Goal: Find specific page/section: Find specific page/section

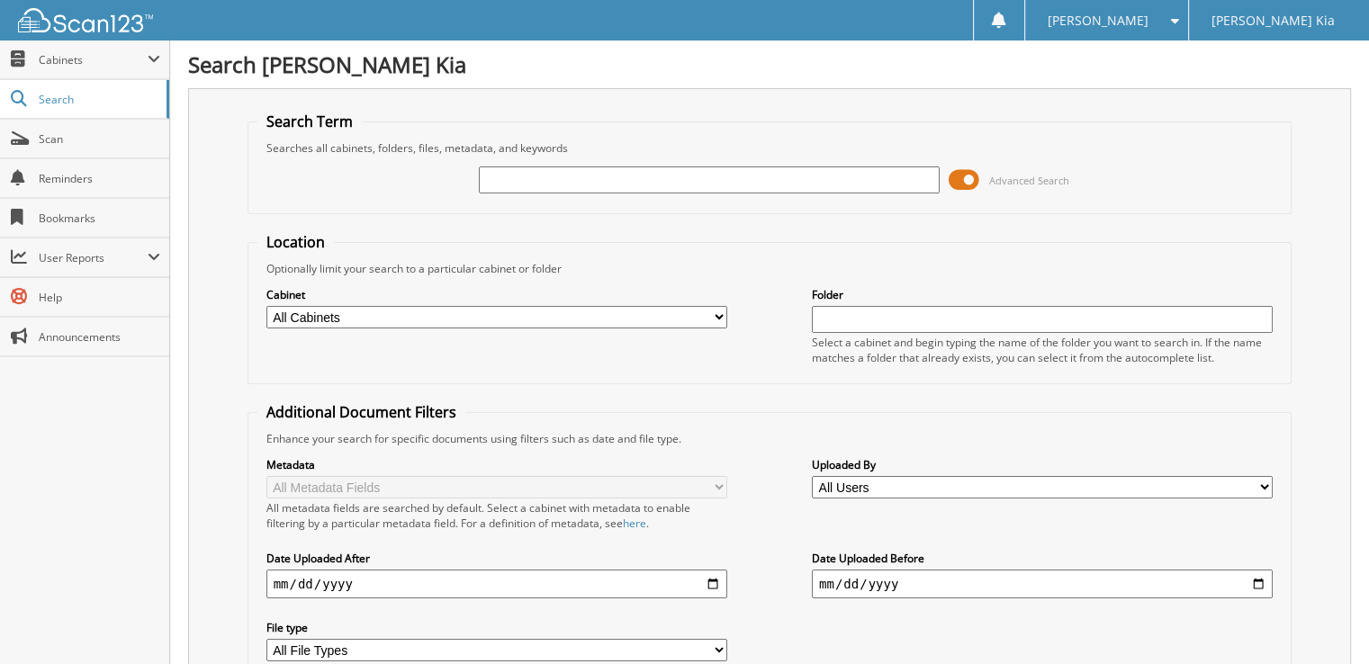
type input "6"
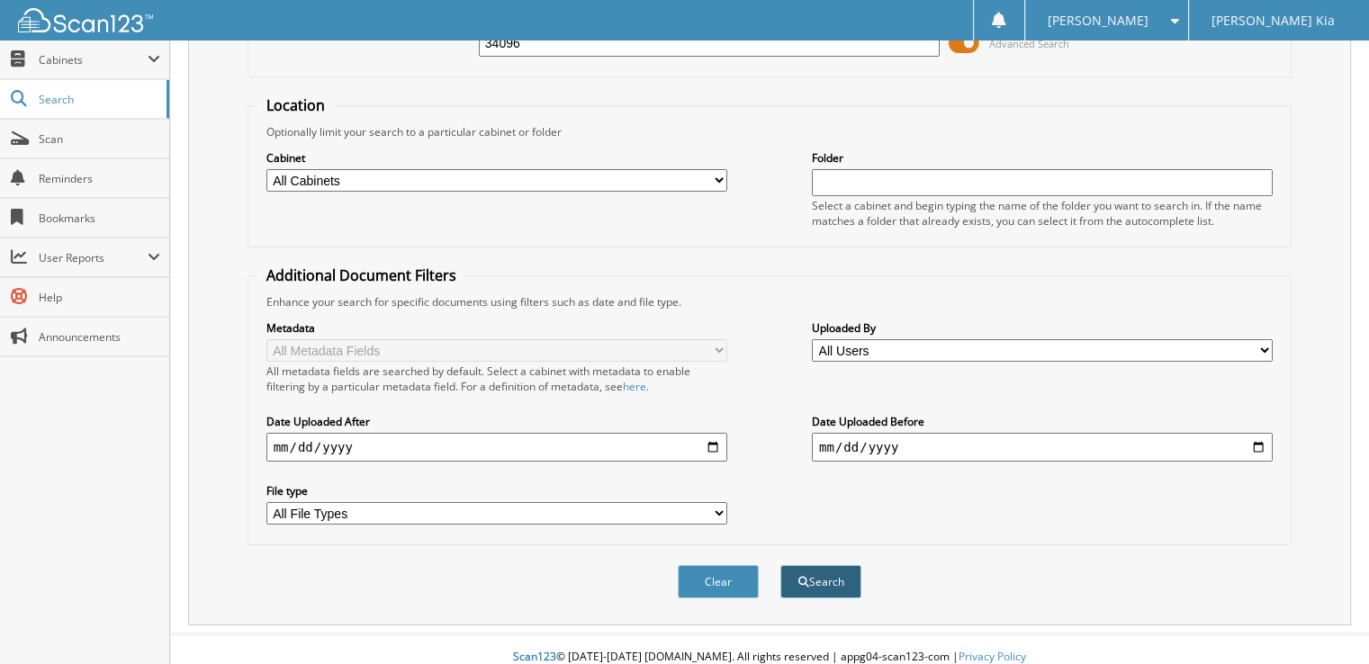
type input "34096"
click at [817, 582] on button "Search" at bounding box center [820, 581] width 81 height 33
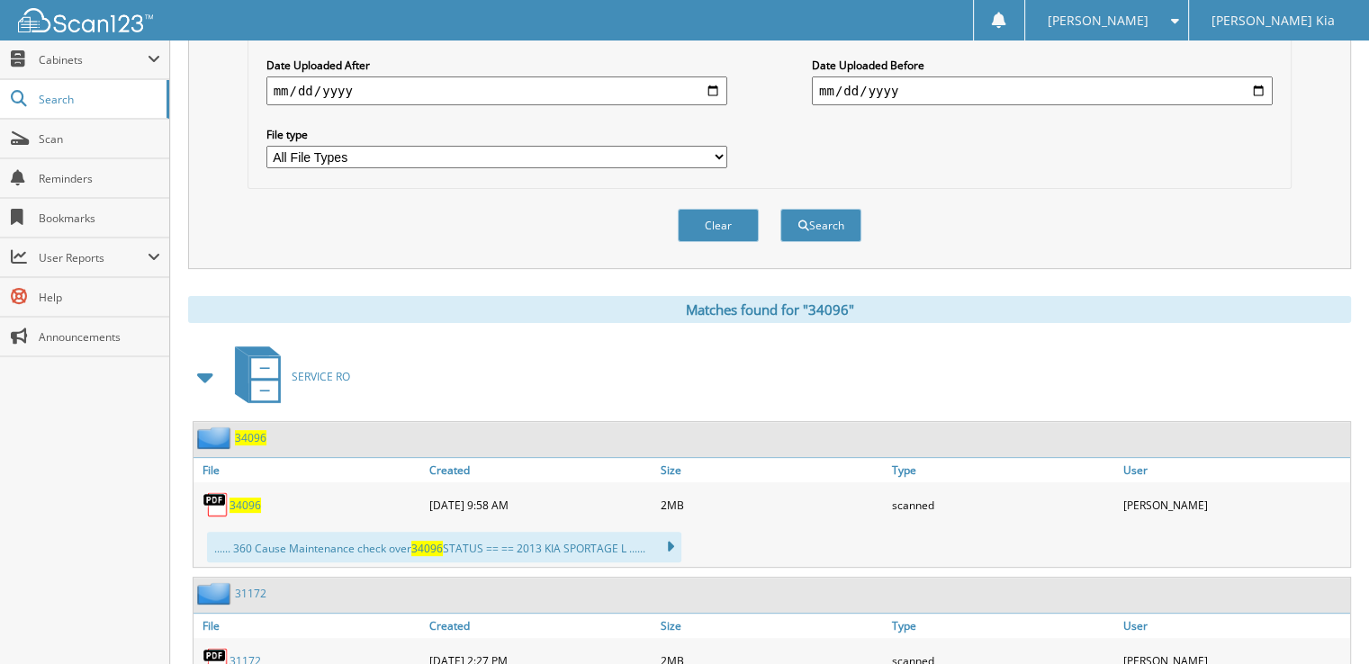
scroll to position [565, 0]
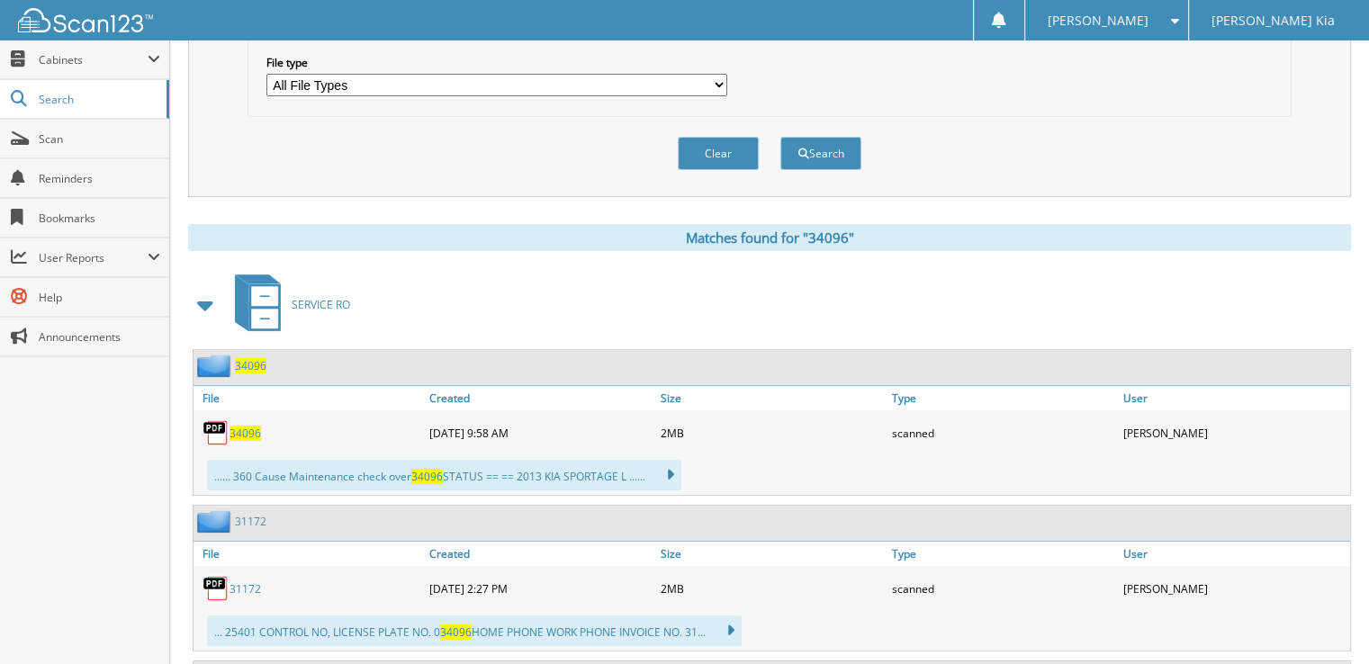
click at [240, 426] on span "34096" at bounding box center [244, 433] width 31 height 15
click at [229, 426] on span "34096" at bounding box center [244, 433] width 31 height 15
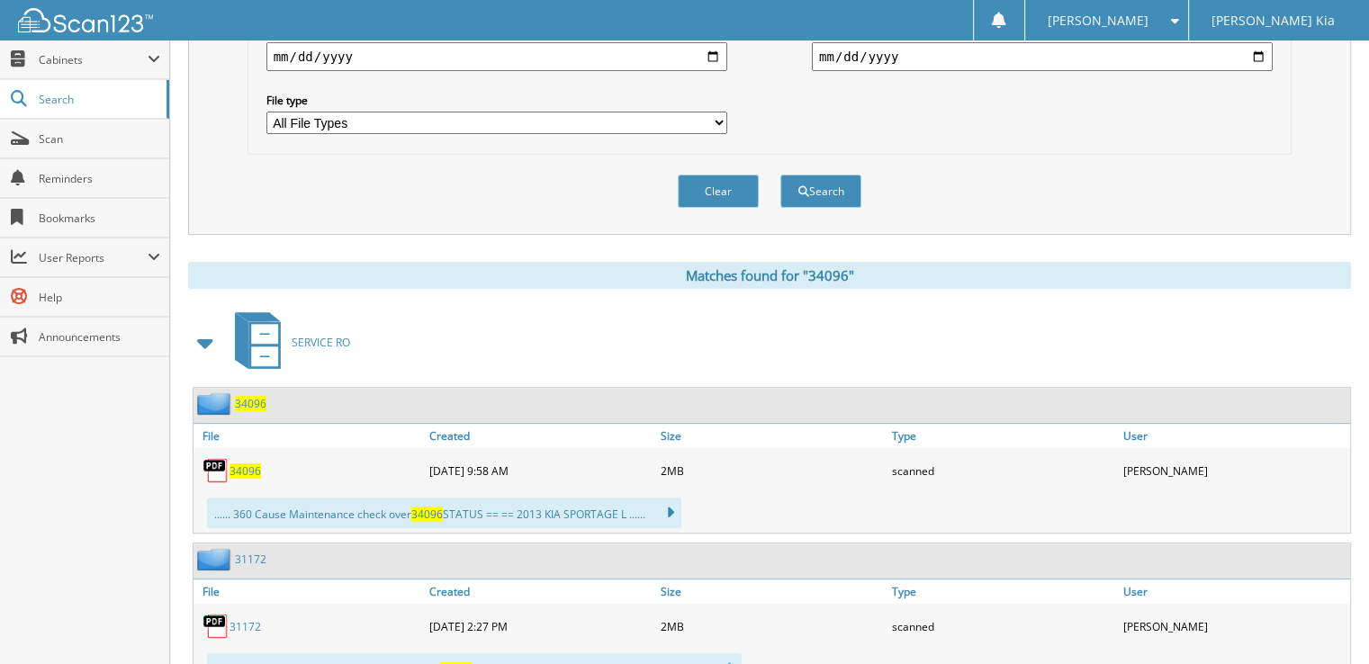
scroll to position [0, 0]
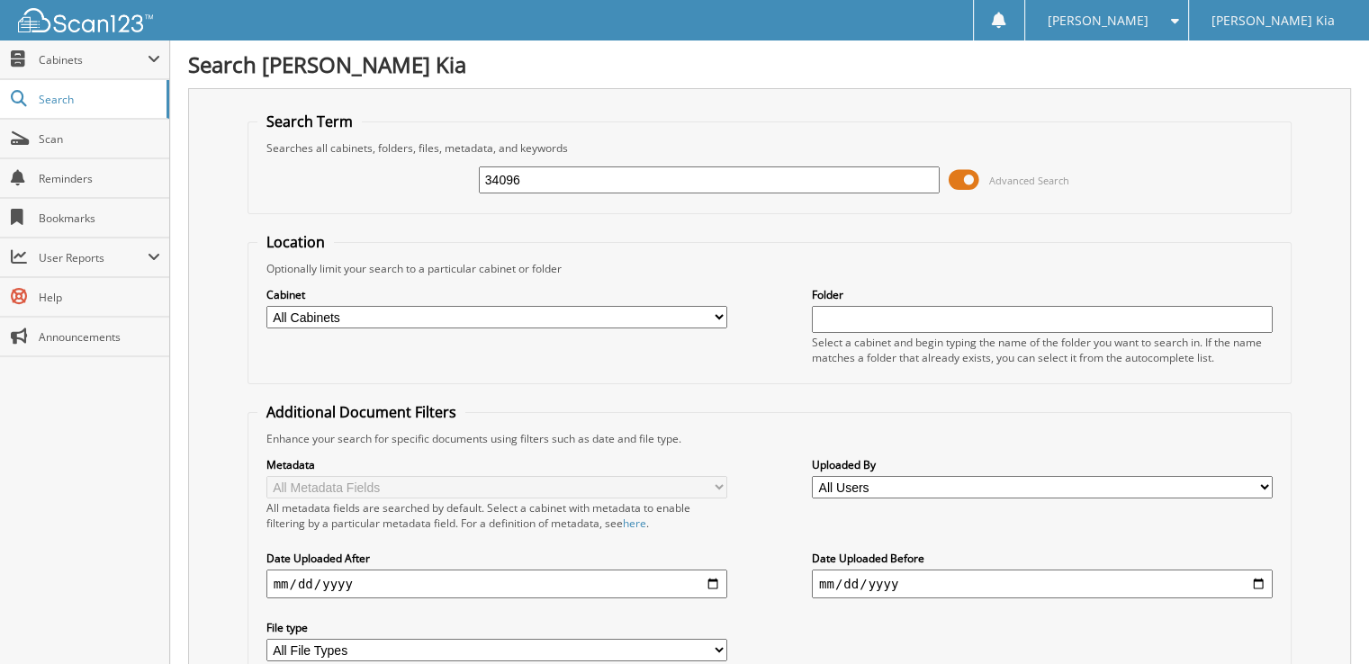
drag, startPoint x: 657, startPoint y: 174, endPoint x: 295, endPoint y: 163, distance: 361.9
click at [299, 161] on div "34096 Advanced Search" at bounding box center [769, 180] width 1025 height 49
type input "58359"
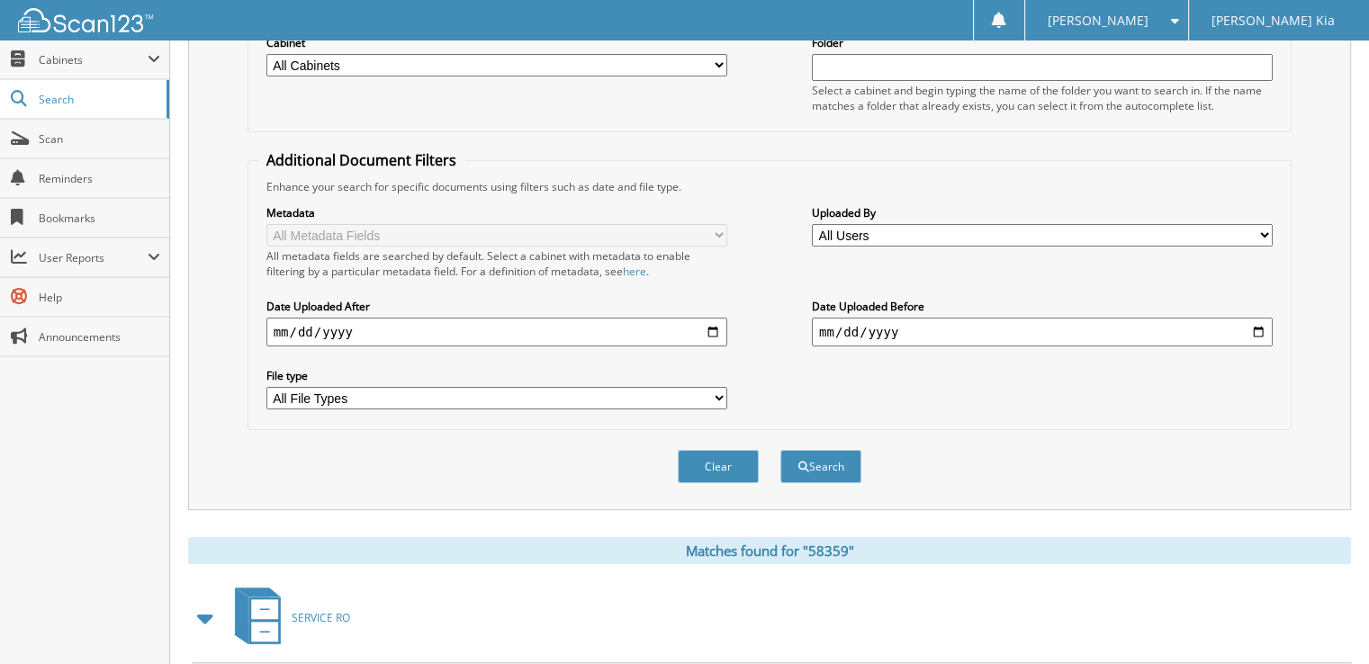
scroll to position [612, 0]
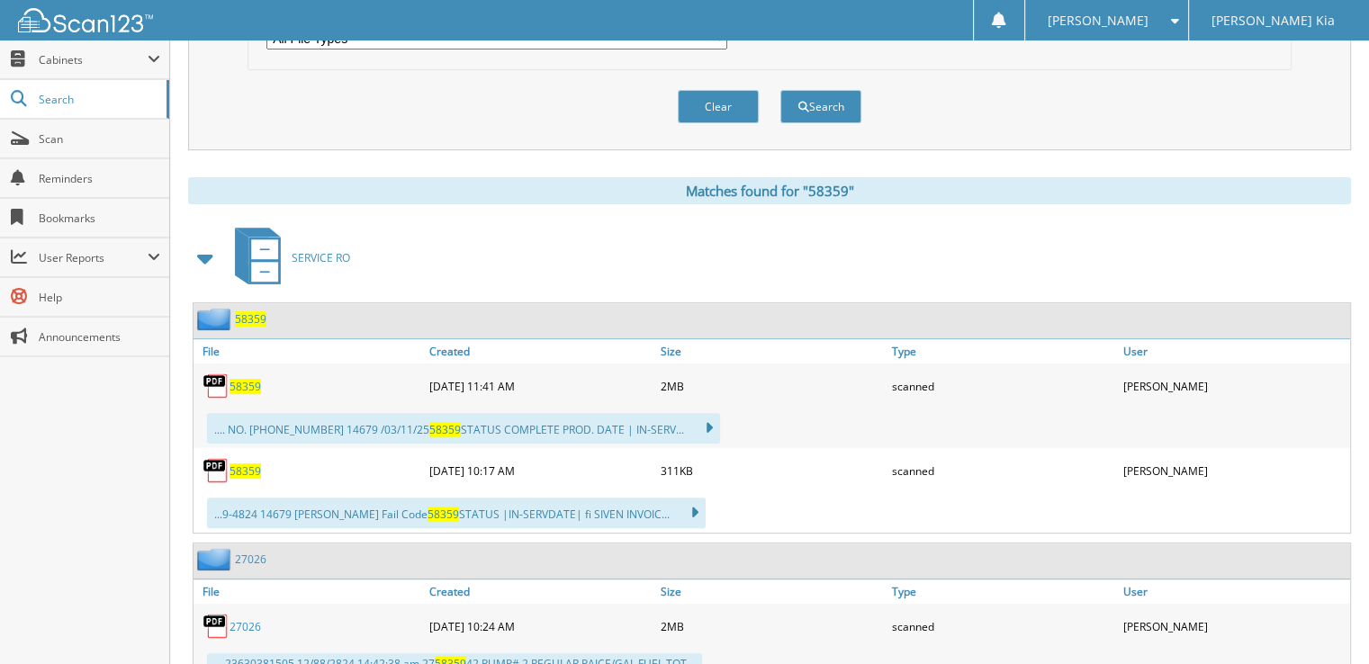
click at [246, 379] on span "58359" at bounding box center [244, 386] width 31 height 15
